Goal: Check status: Check status

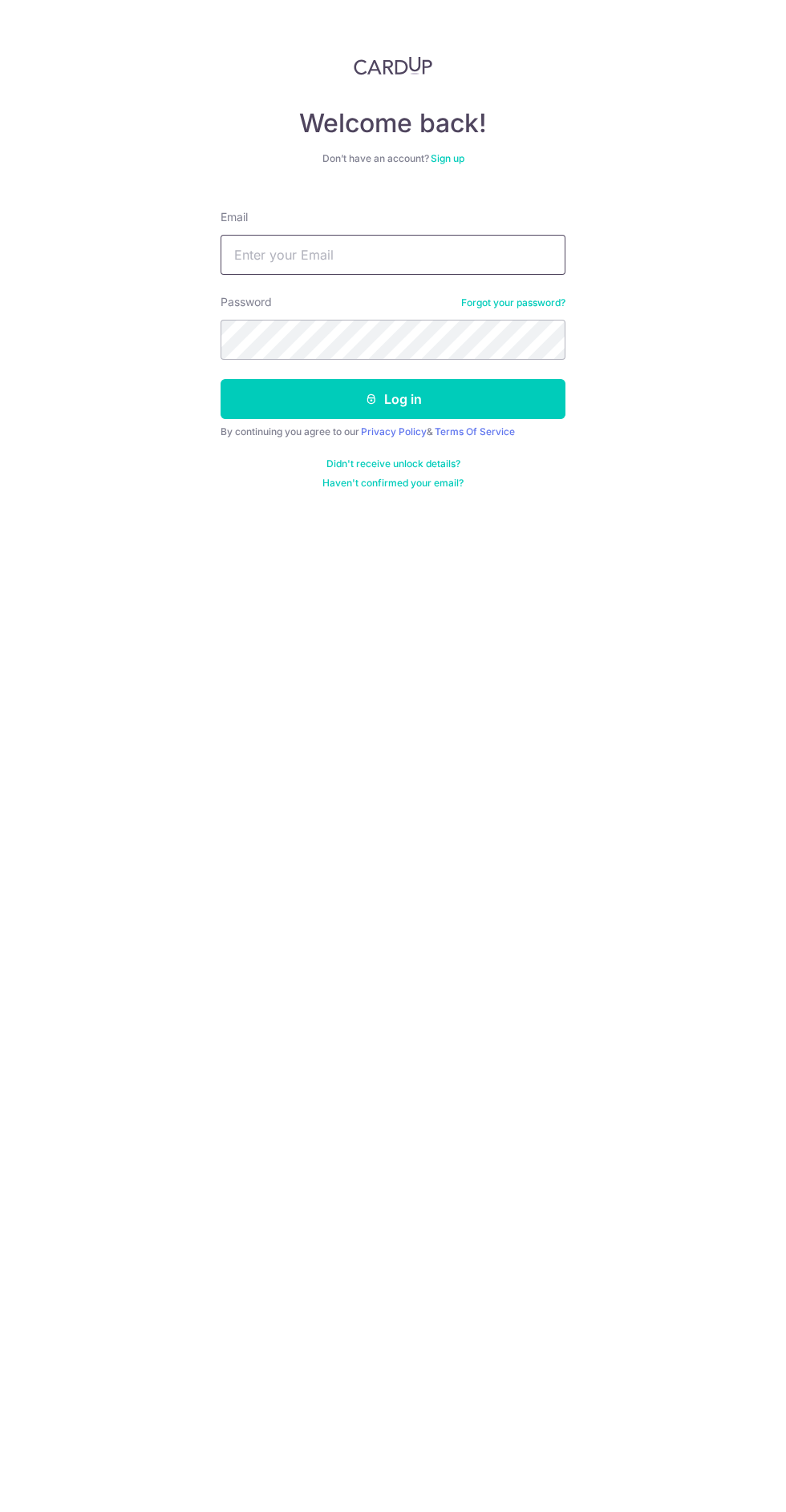
type input "[EMAIL_ADDRESS][DOMAIN_NAME]"
click at [221, 379] on button "Log in" at bounding box center [393, 399] width 345 height 40
click at [290, 416] on button "Log in" at bounding box center [393, 399] width 345 height 40
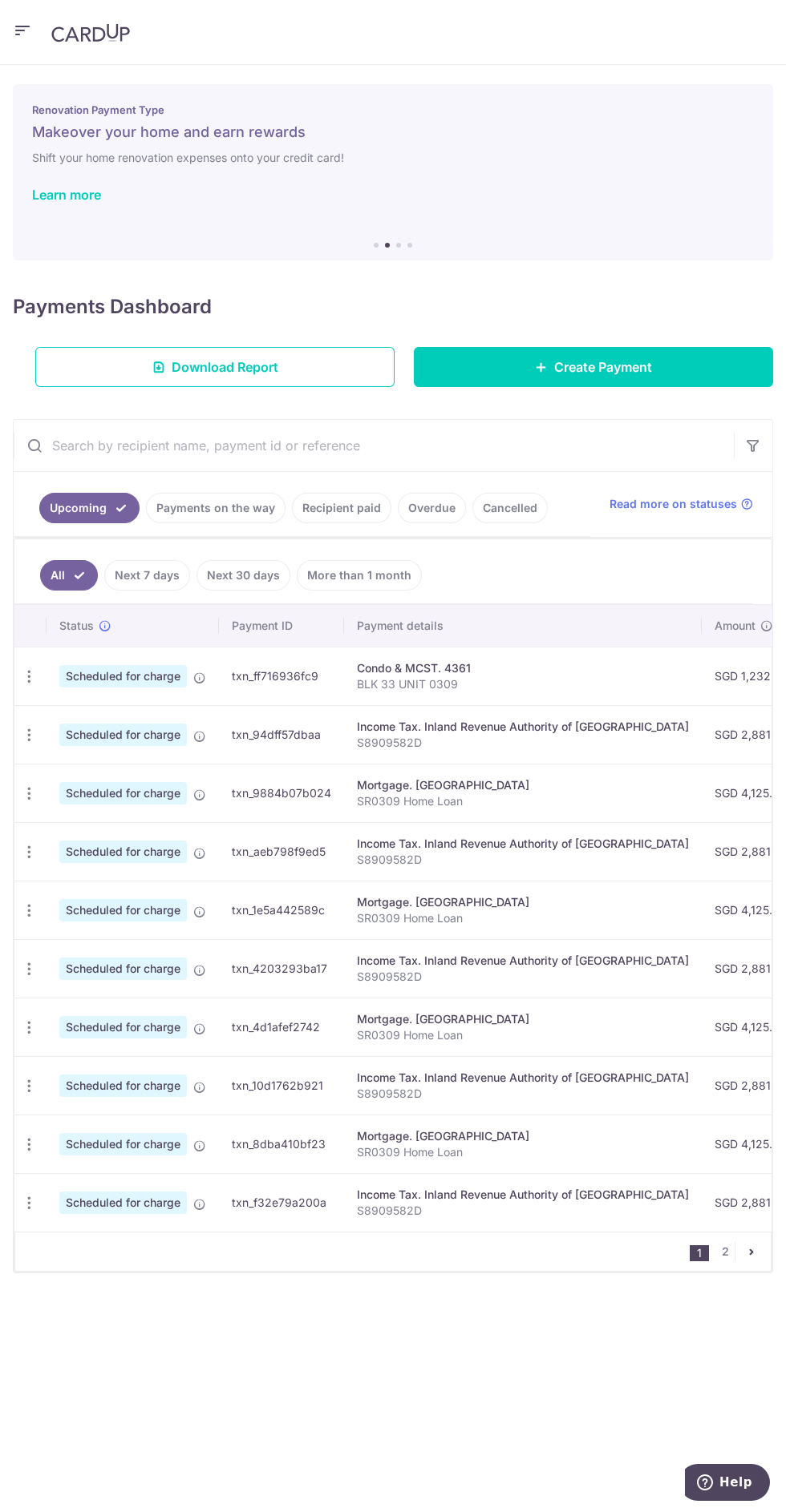
click at [492, 514] on link "Cancelled" at bounding box center [510, 508] width 76 height 30
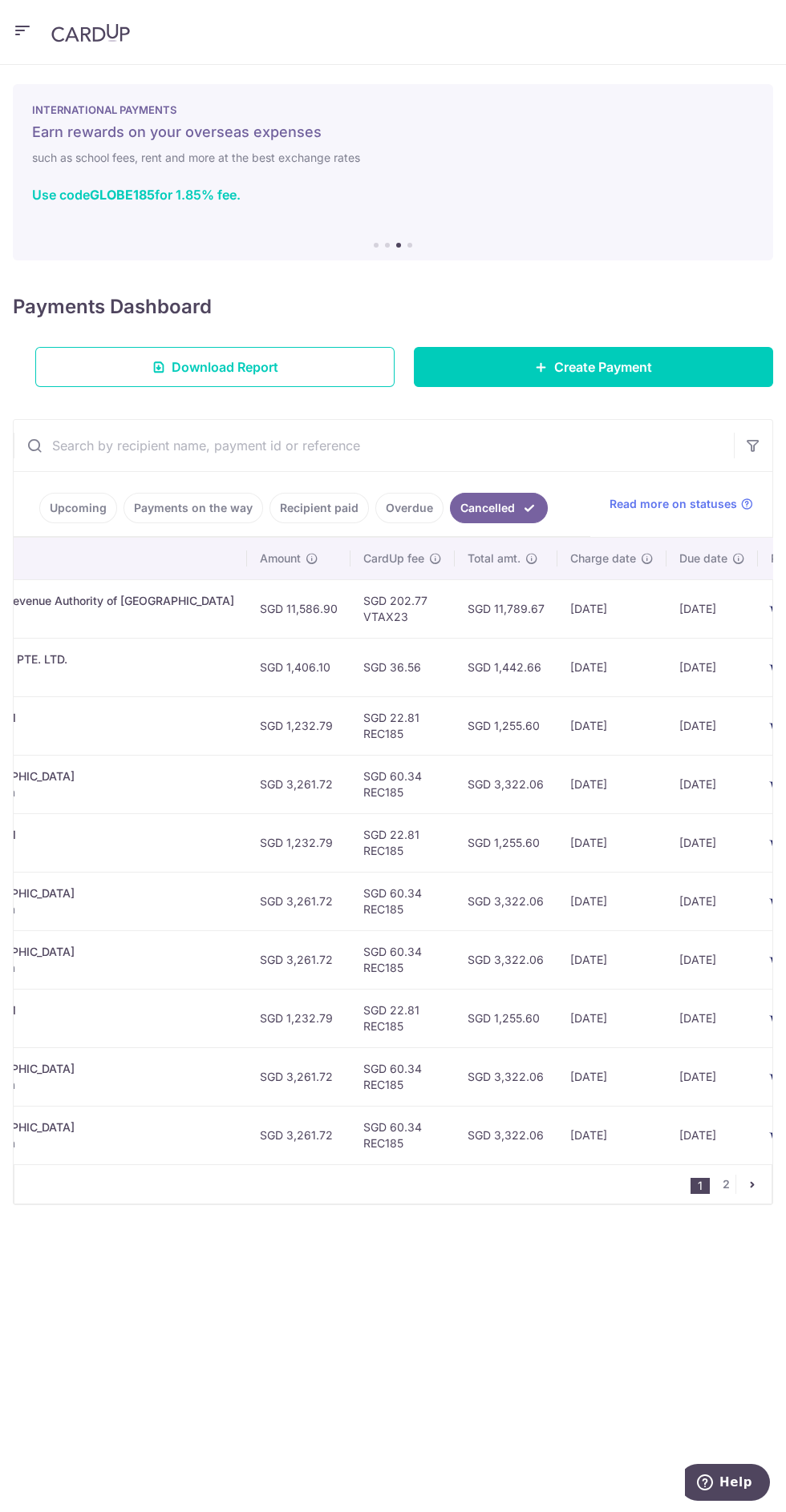
scroll to position [0, 479]
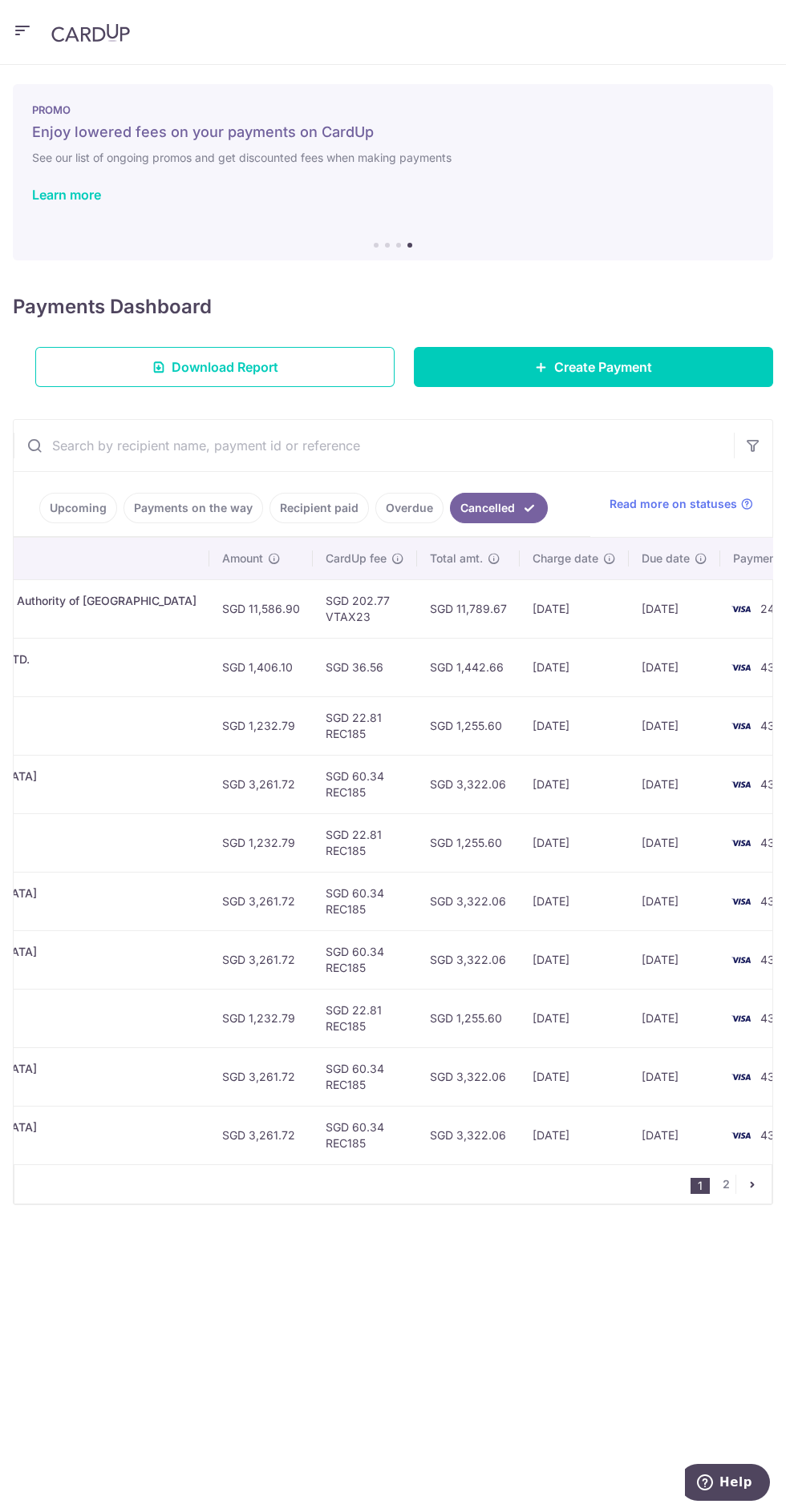
click at [478, 518] on link "Cancelled" at bounding box center [499, 508] width 98 height 30
click at [519, 573] on th "Charge date" at bounding box center [574, 558] width 109 height 42
click at [483, 520] on link "Cancelled" at bounding box center [499, 508] width 98 height 30
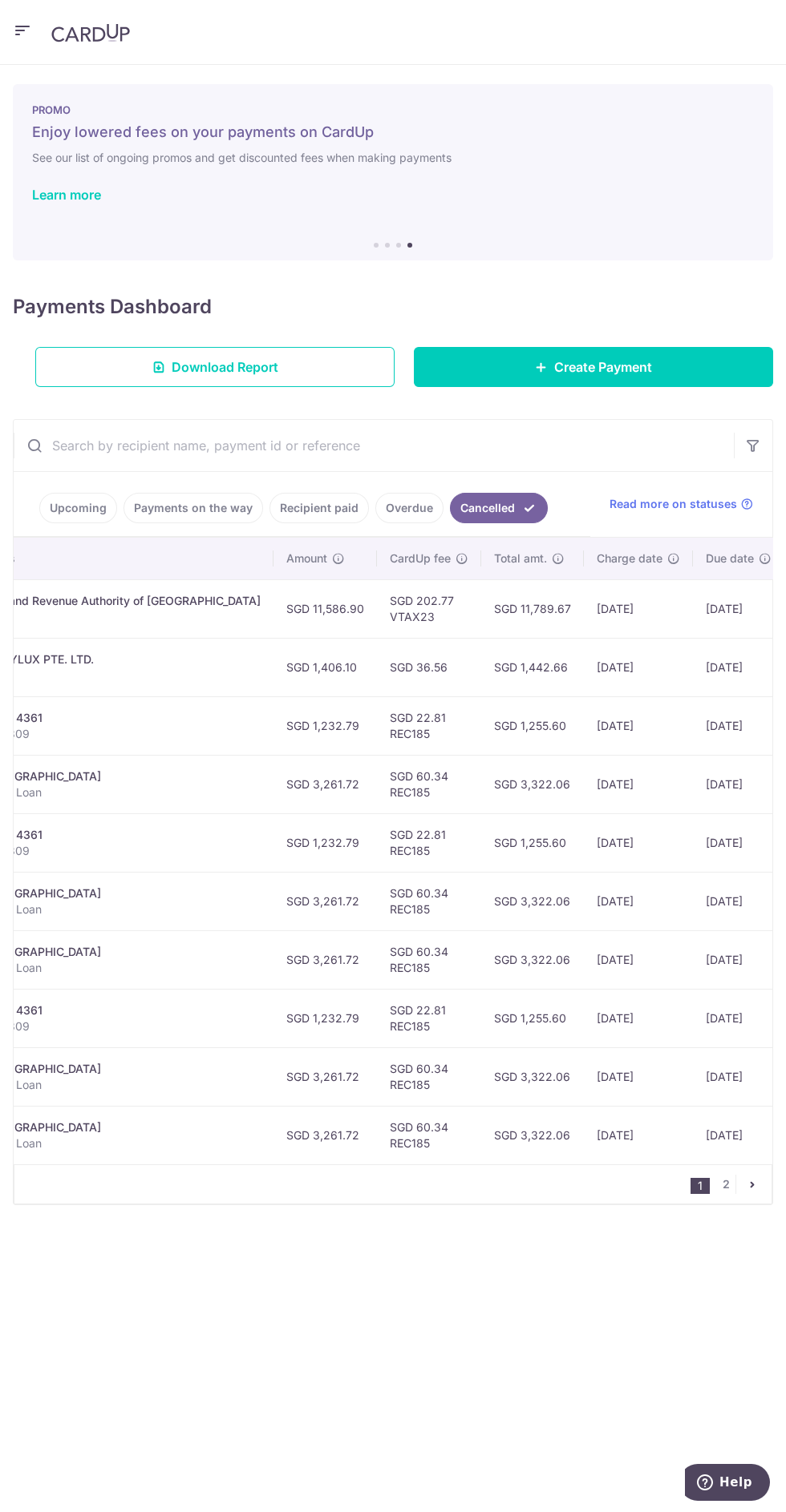
scroll to position [0, 417]
click at [725, 1180] on link "2" at bounding box center [725, 1184] width 19 height 19
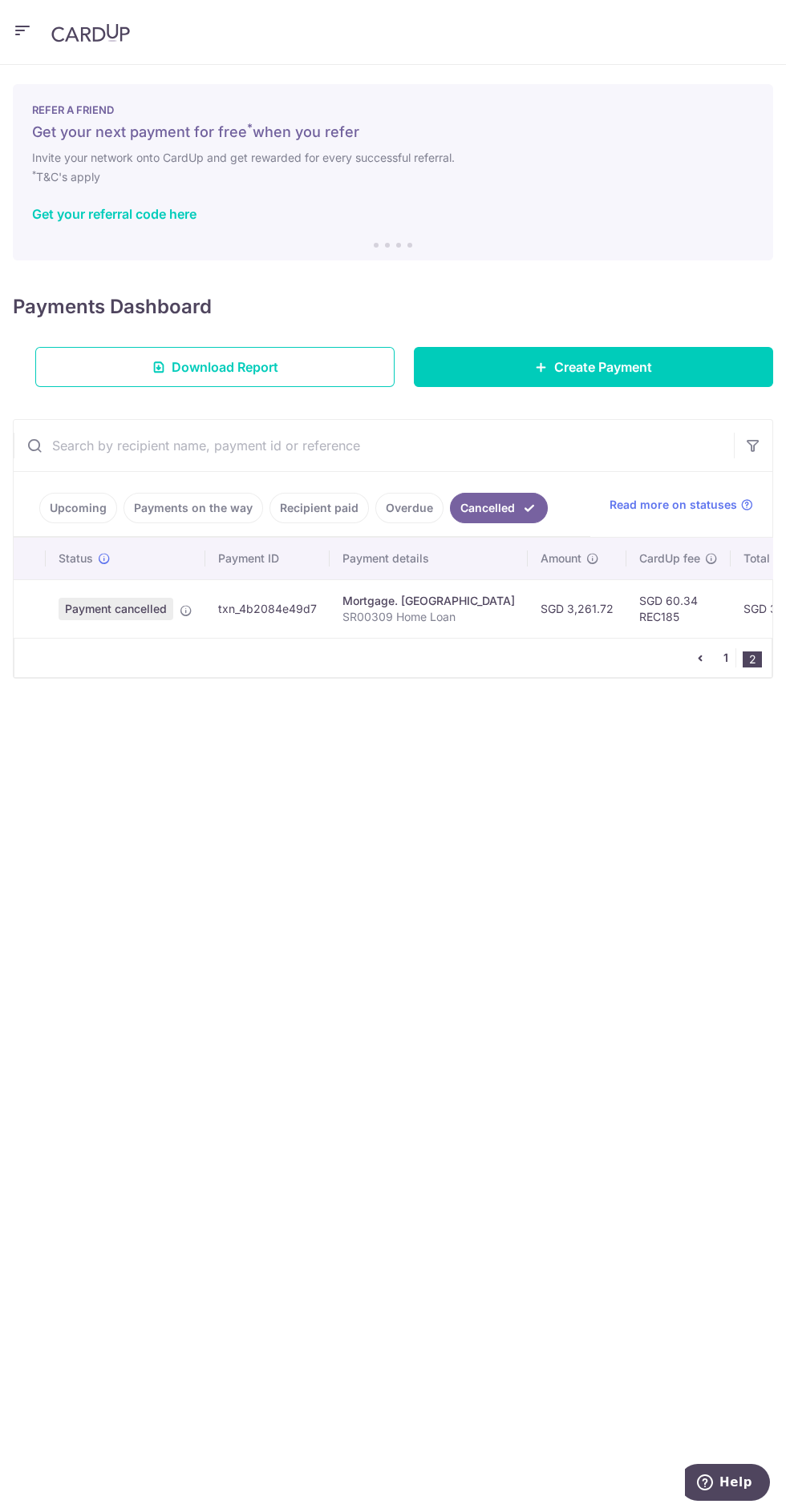
click at [733, 648] on link "1" at bounding box center [725, 658] width 19 height 19
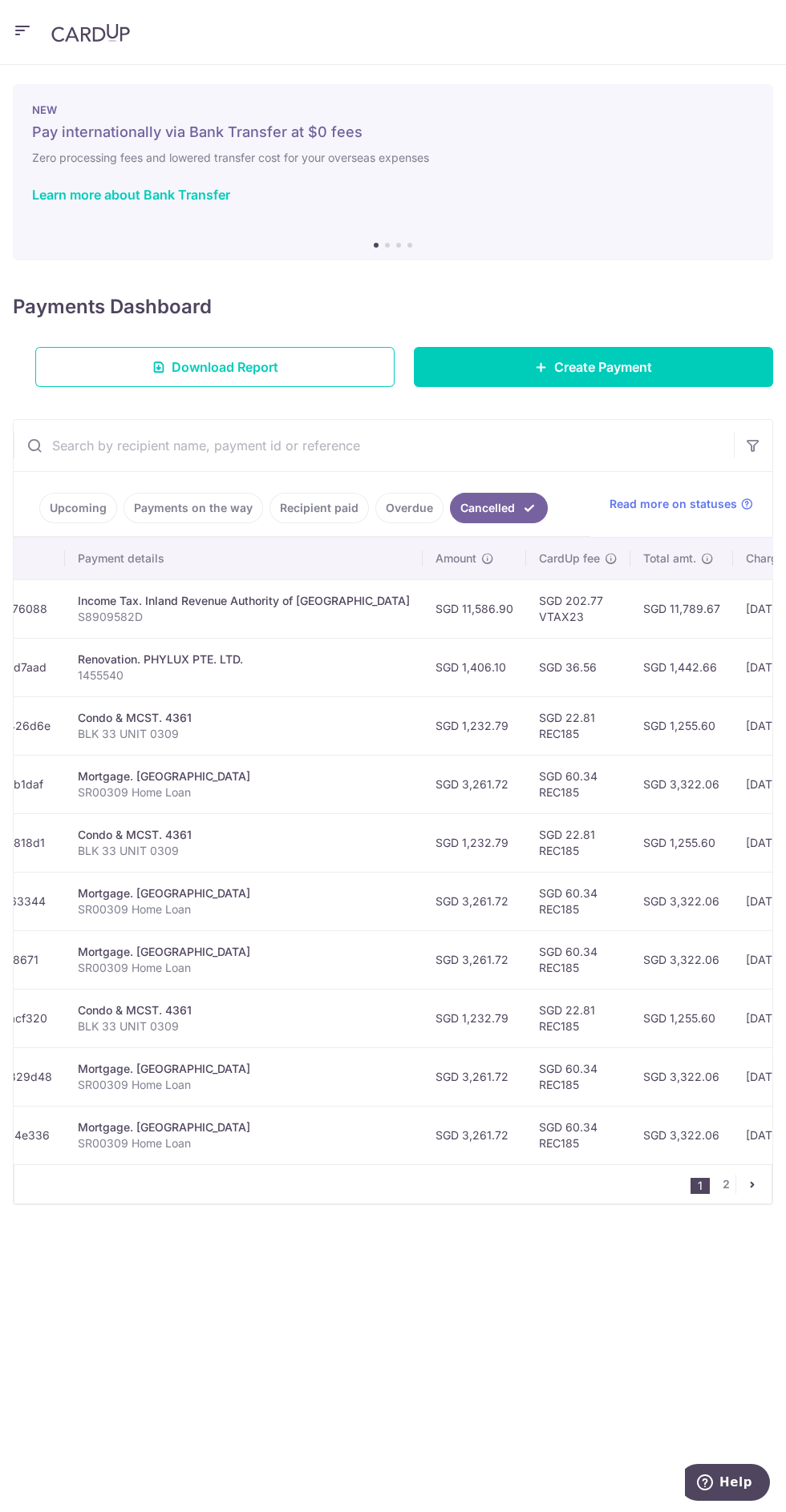
scroll to position [0, 268]
click at [161, 503] on link "Payments on the way" at bounding box center [193, 508] width 140 height 30
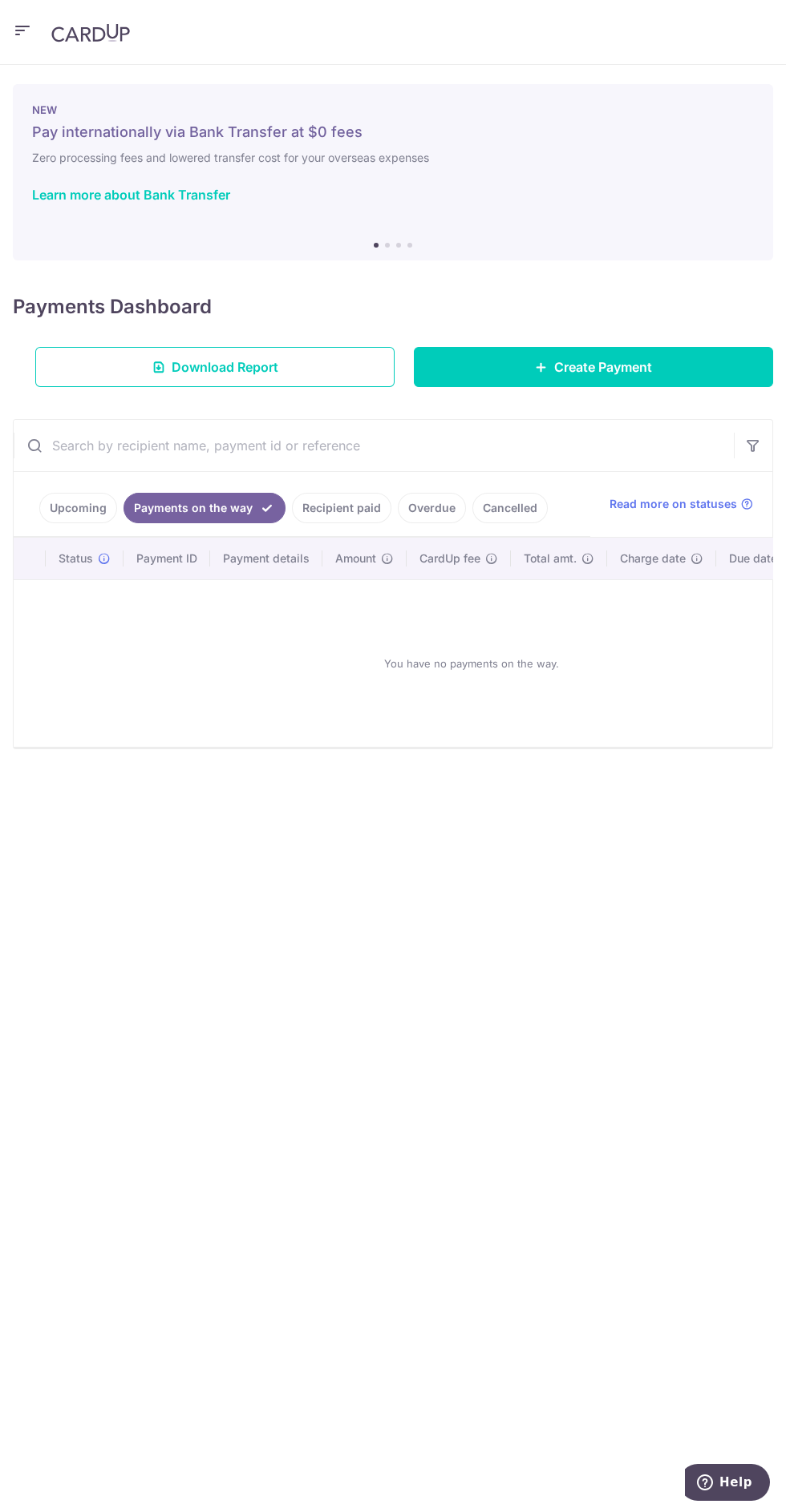
click at [309, 494] on link "Recipient paid" at bounding box center [341, 508] width 99 height 30
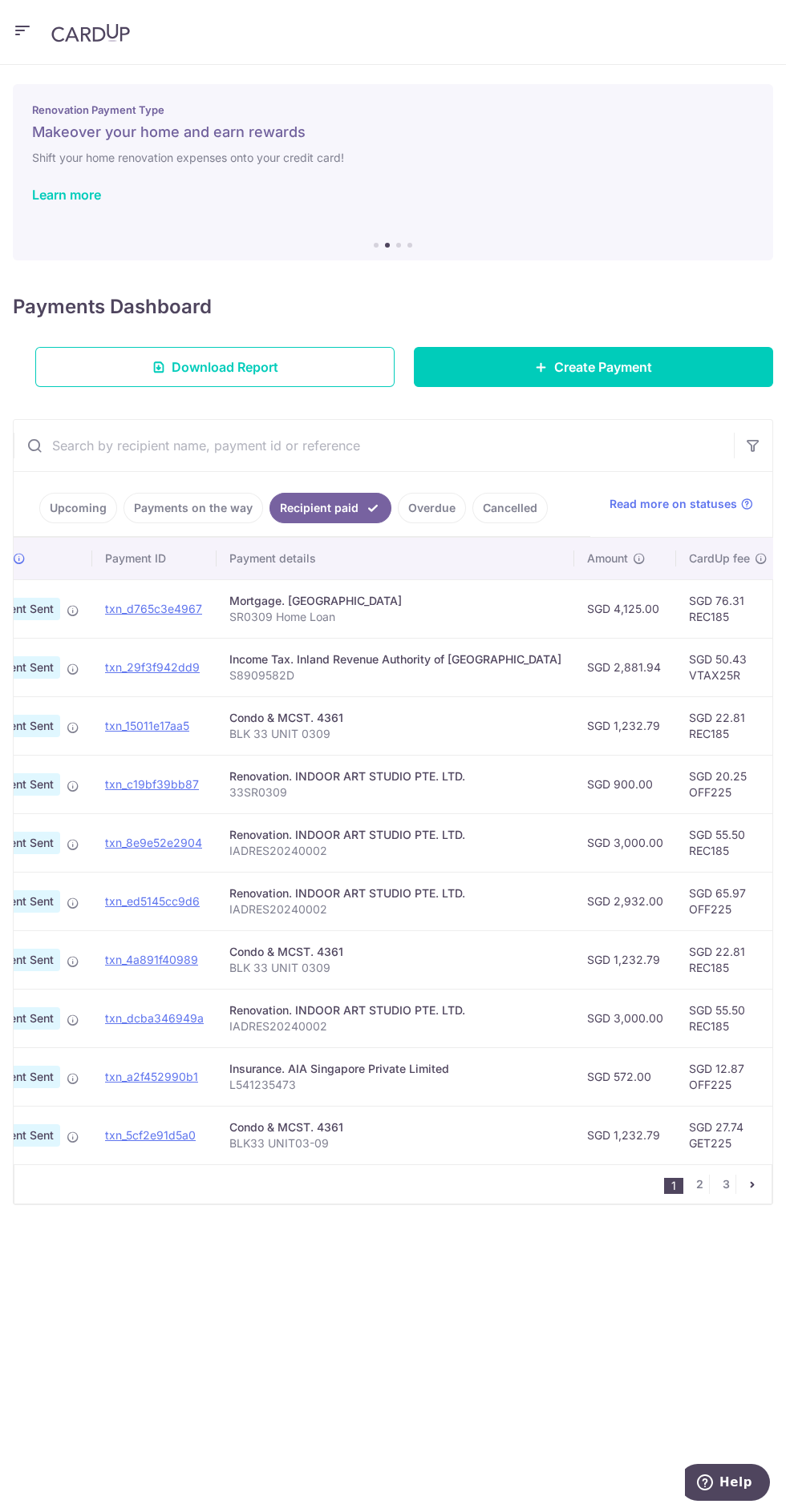
scroll to position [0, 84]
click at [64, 495] on link "Upcoming" at bounding box center [78, 508] width 78 height 30
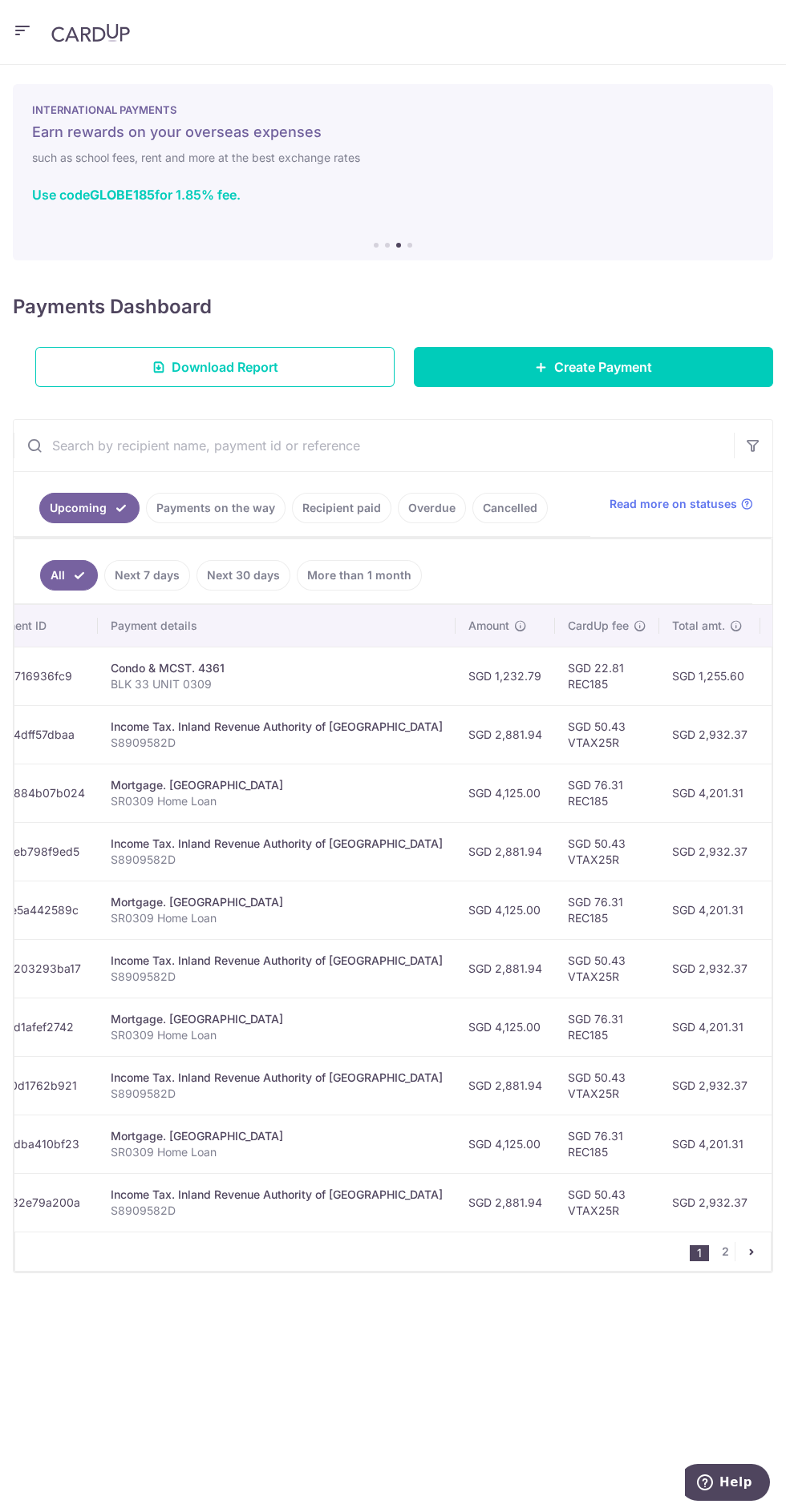
scroll to position [0, 244]
click at [501, 500] on link "Cancelled" at bounding box center [510, 508] width 76 height 30
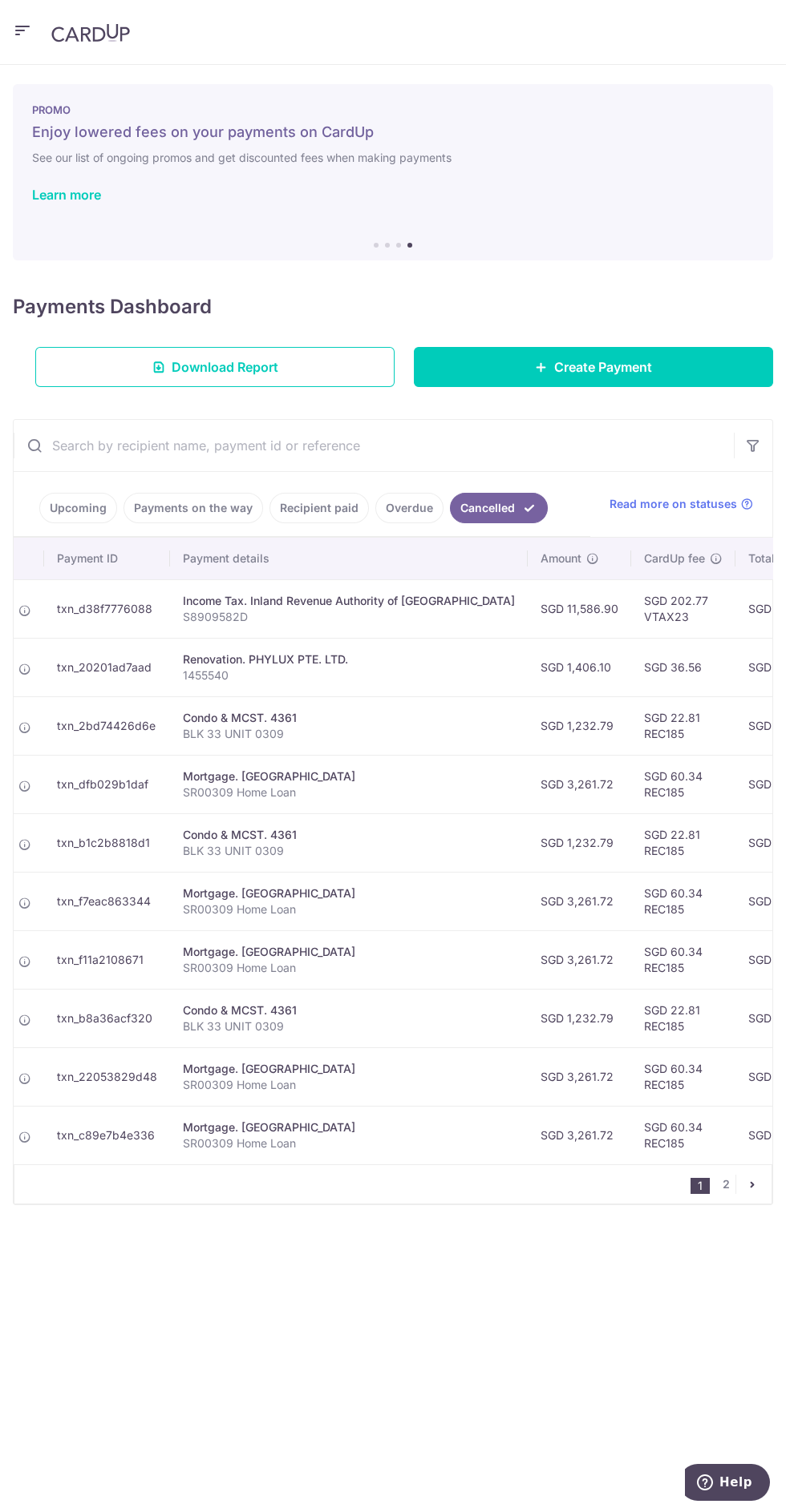
scroll to position [0, 172]
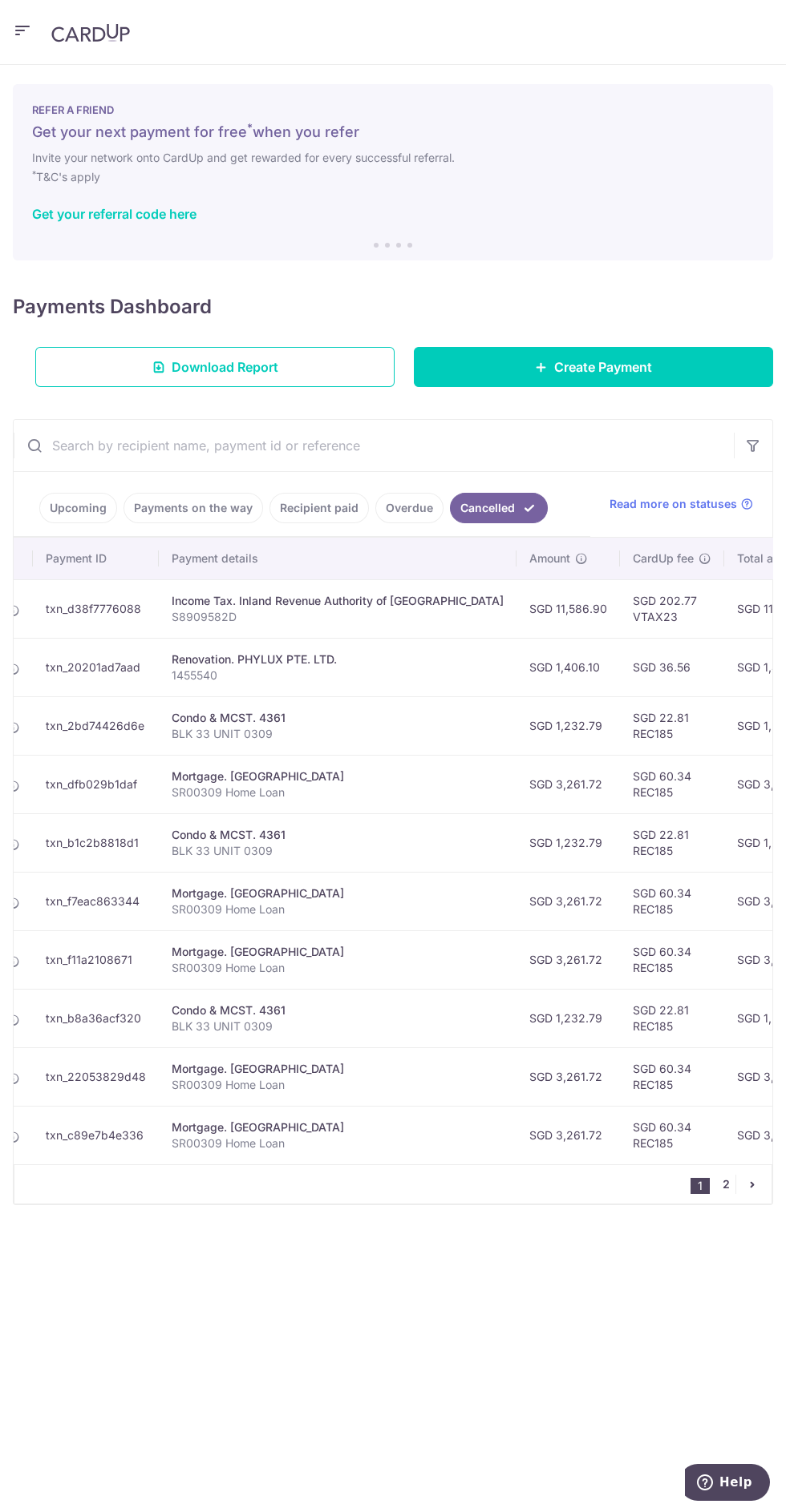
click at [734, 1174] on link "2" at bounding box center [725, 1184] width 19 height 19
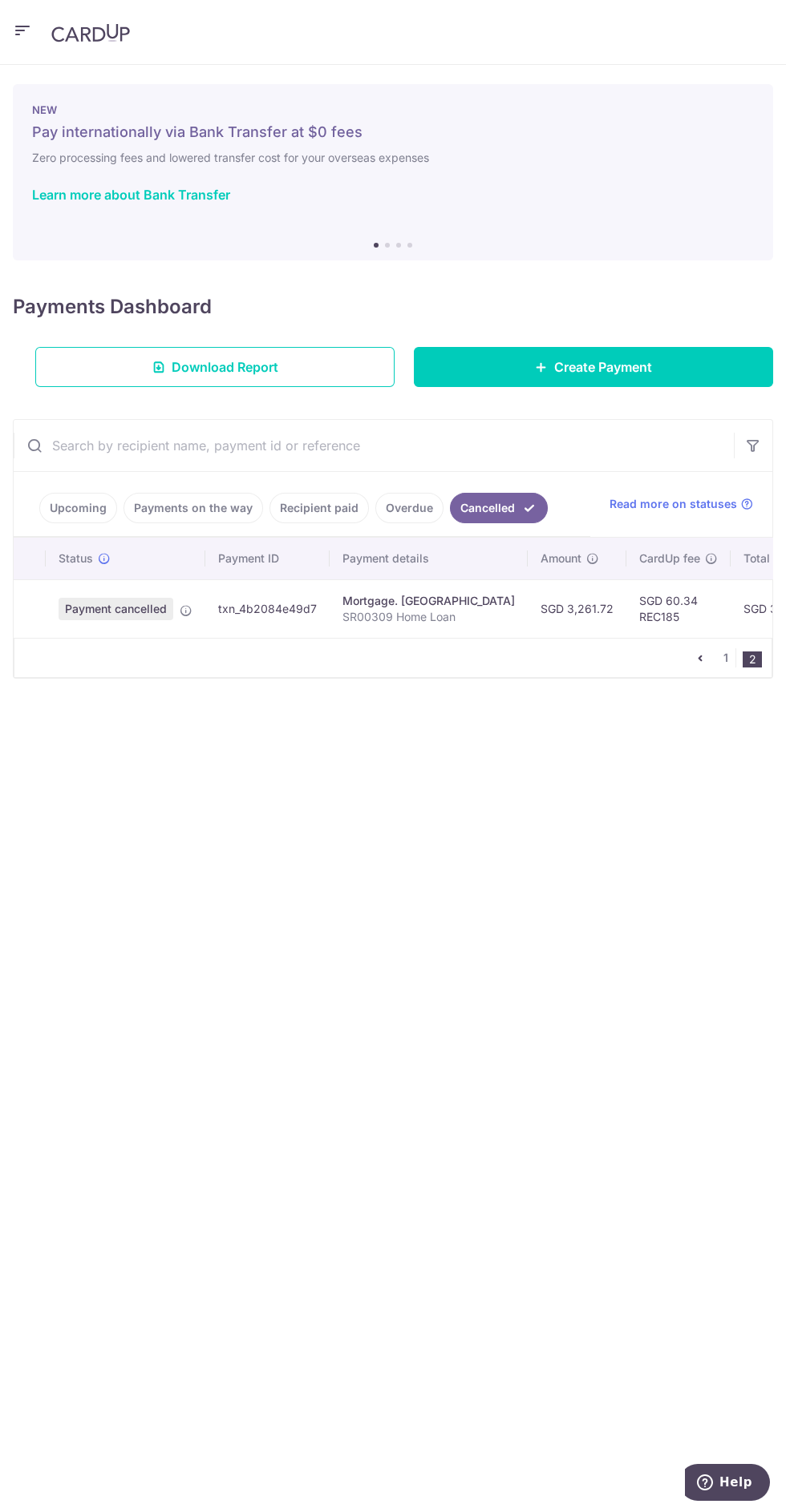
click at [109, 443] on input "text" at bounding box center [373, 445] width 720 height 51
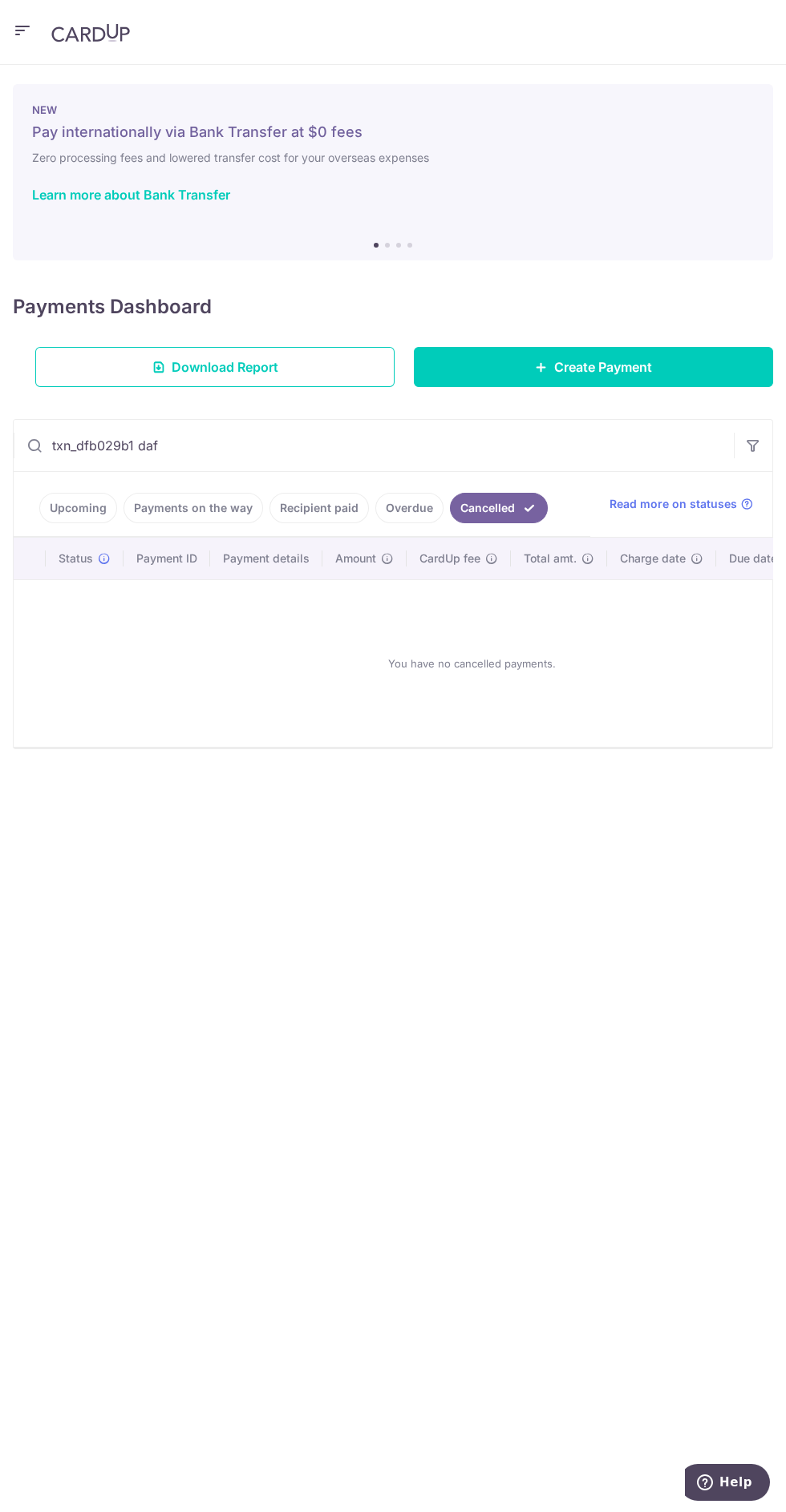
click at [144, 444] on input "txn_dfb029b1 daf" at bounding box center [373, 445] width 720 height 51
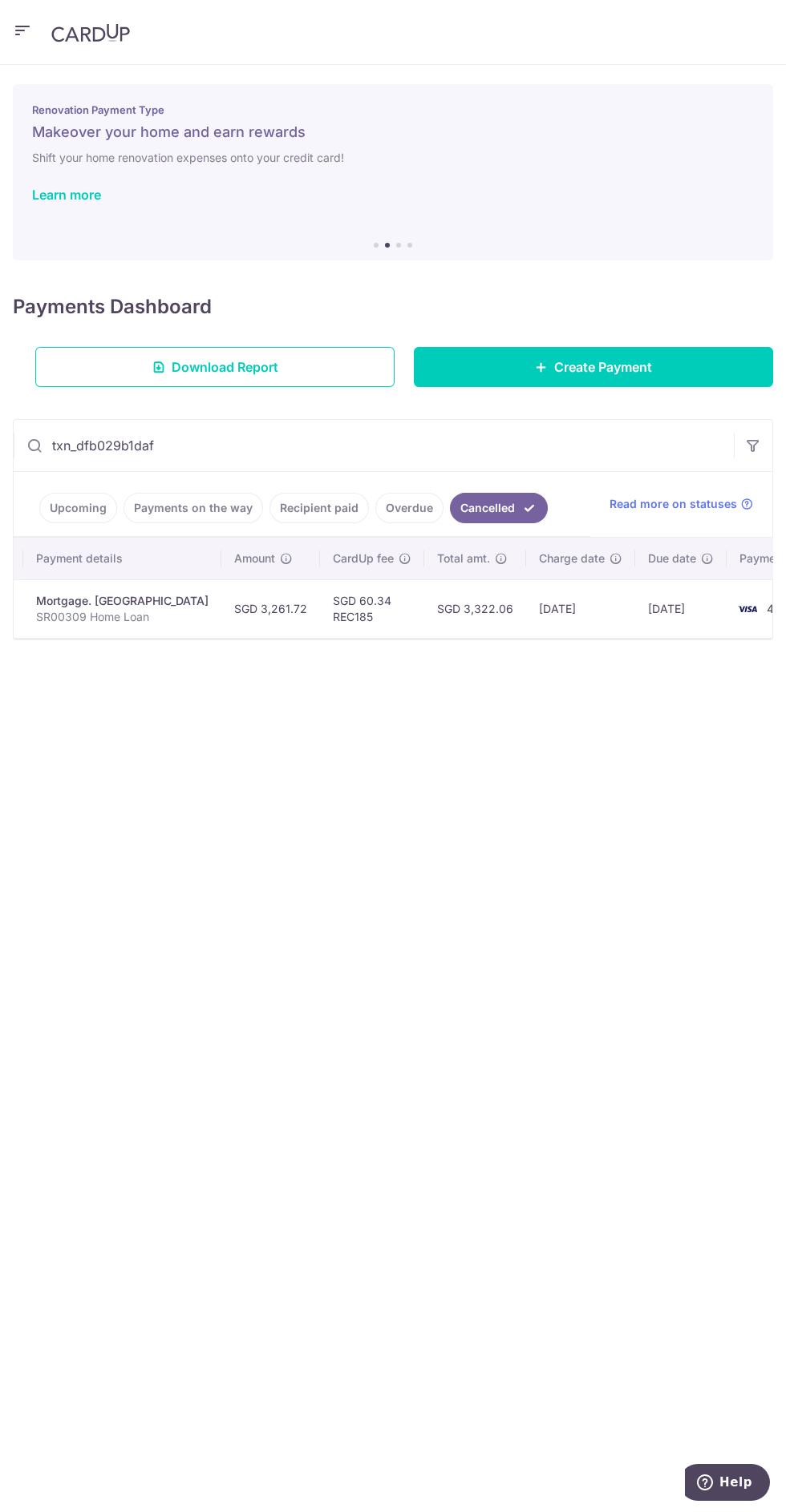
scroll to position [0, 304]
type input "txn_dfb029b1daf"
click at [45, 503] on link "Upcoming" at bounding box center [78, 508] width 78 height 30
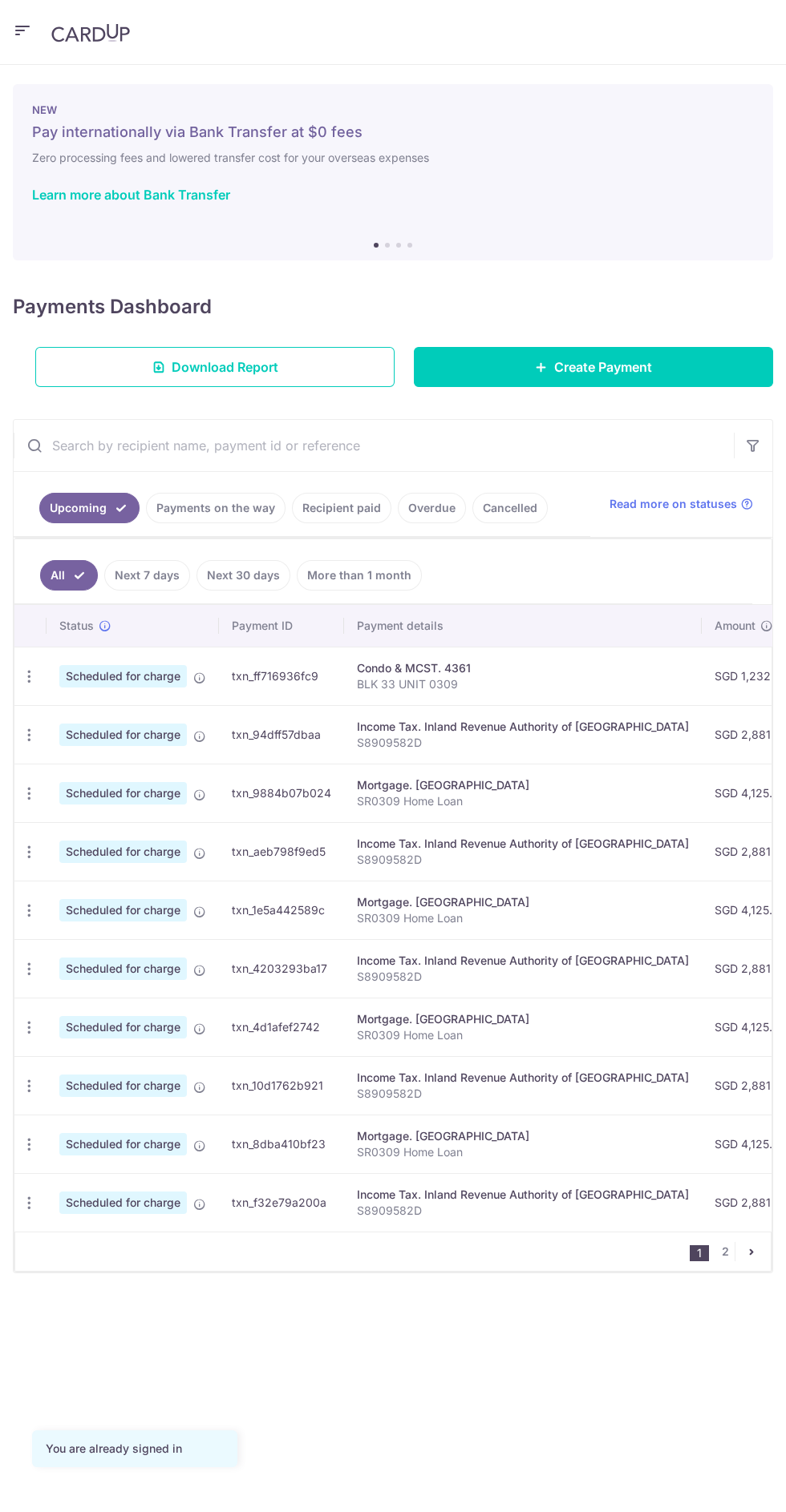
click at [54, 198] on link "Learn more about Bank Transfer" at bounding box center [131, 194] width 198 height 16
